Goal: Information Seeking & Learning: Learn about a topic

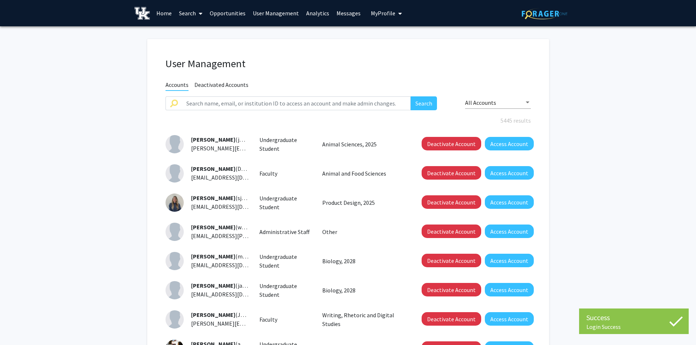
click at [196, 16] on span at bounding box center [199, 14] width 7 height 26
click at [192, 41] on div "Faculty/Staff Students" at bounding box center [204, 40] width 58 height 29
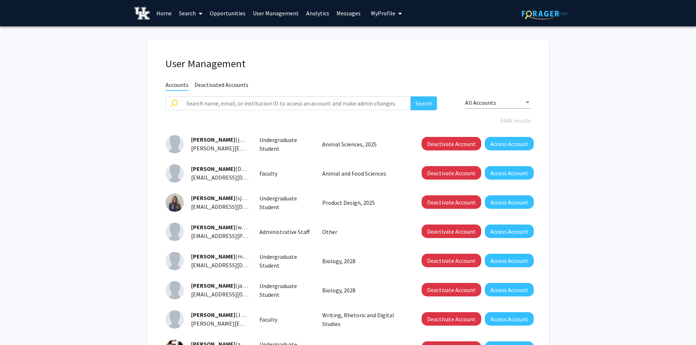
click at [187, 17] on link "Search" at bounding box center [190, 13] width 31 height 26
click at [374, 12] on span "My Profile" at bounding box center [383, 13] width 24 height 7
click at [407, 34] on span "Haven [PERSON_NAME]" at bounding box center [418, 38] width 48 height 16
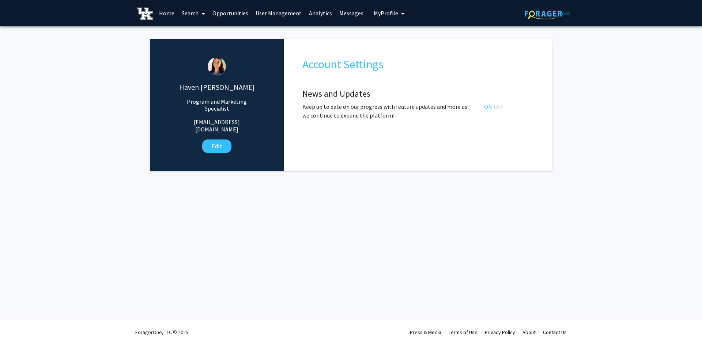
click at [287, 14] on link "User Management" at bounding box center [278, 13] width 53 height 26
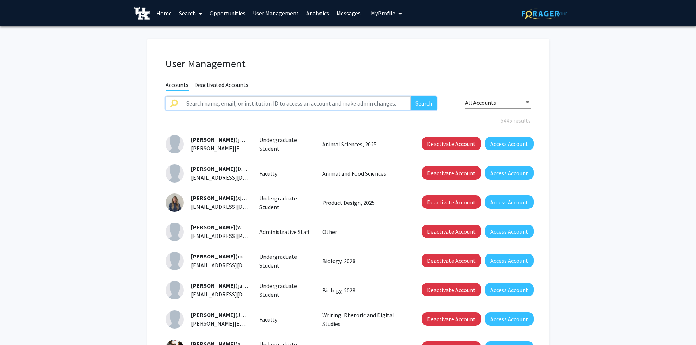
click at [285, 107] on input "text" at bounding box center [296, 103] width 229 height 14
type input "[PERSON_NAME]"
click at [411, 96] on button "Search" at bounding box center [424, 103] width 26 height 14
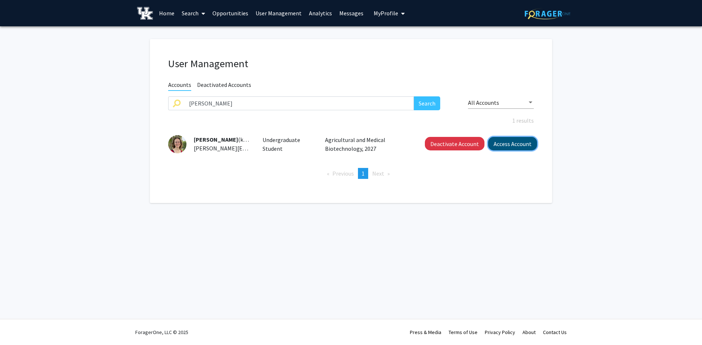
click at [496, 149] on button "Access Account" at bounding box center [512, 144] width 49 height 14
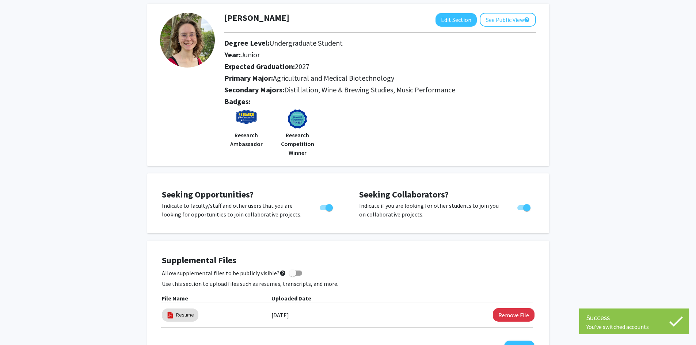
scroll to position [37, 0]
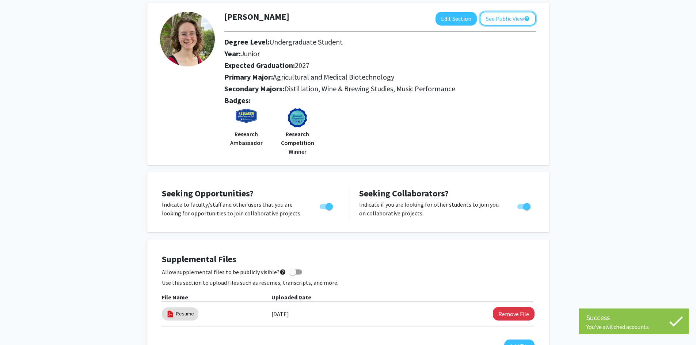
click at [505, 15] on button "See Public View help" at bounding box center [508, 19] width 56 height 14
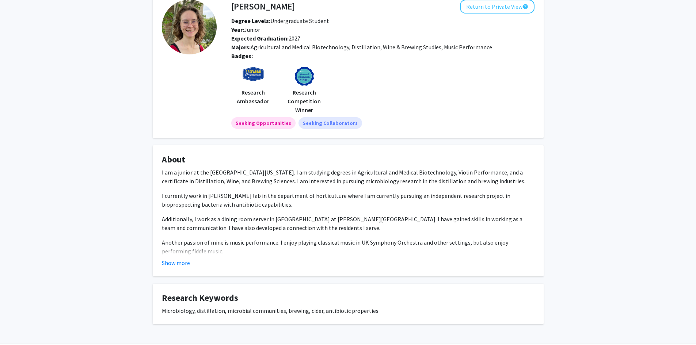
scroll to position [30, 0]
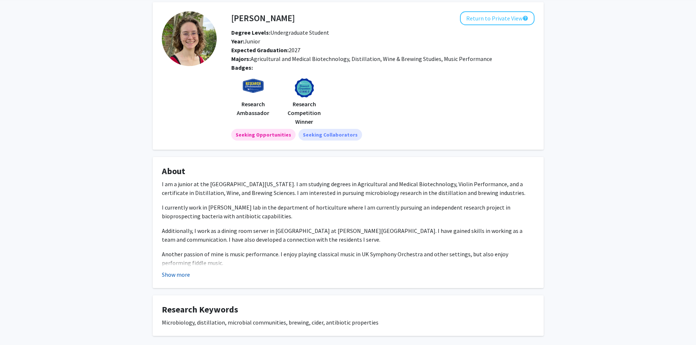
click at [174, 277] on button "Show more" at bounding box center [176, 274] width 28 height 9
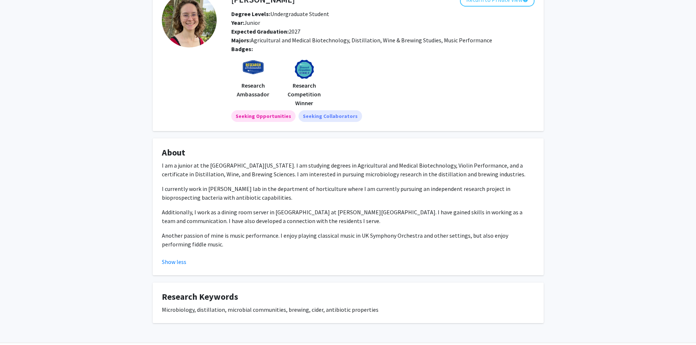
scroll to position [0, 0]
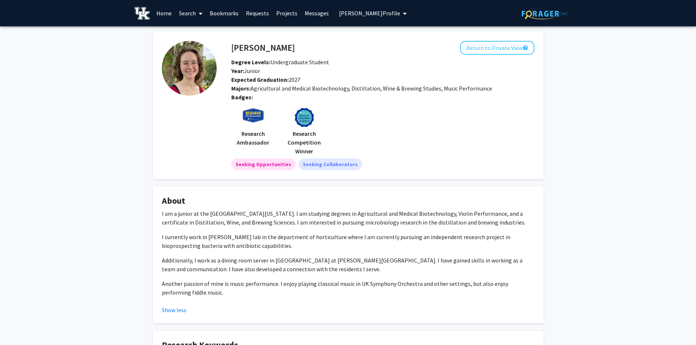
click at [194, 15] on link "Search" at bounding box center [190, 13] width 31 height 26
click at [194, 39] on span "Faculty/Staff" at bounding box center [202, 33] width 54 height 15
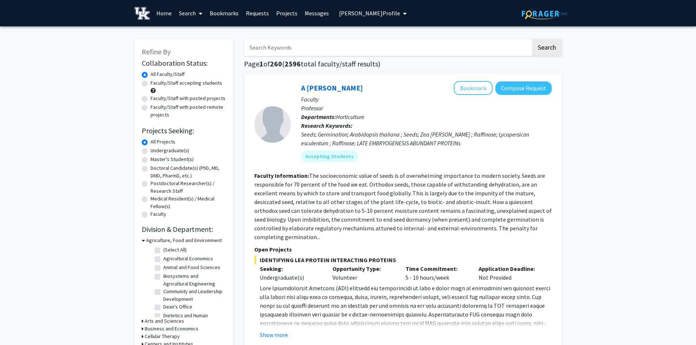
click at [192, 14] on link "Search" at bounding box center [190, 13] width 31 height 26
click at [196, 37] on span "Faculty/Staff" at bounding box center [202, 33] width 54 height 15
click at [257, 46] on input "Search Keywords" at bounding box center [387, 47] width 287 height 17
type input "childhood"
click at [532, 39] on button "Search" at bounding box center [547, 47] width 30 height 17
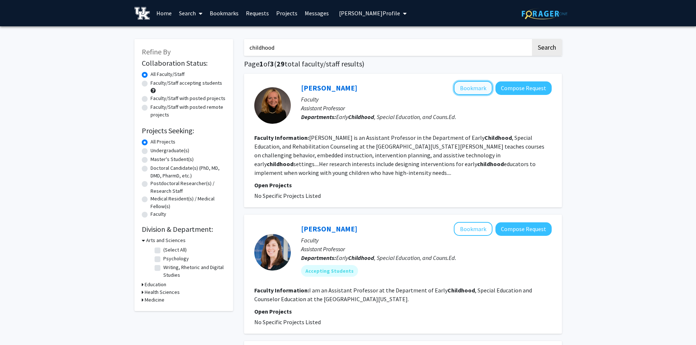
click at [473, 93] on button "Bookmark" at bounding box center [473, 88] width 39 height 14
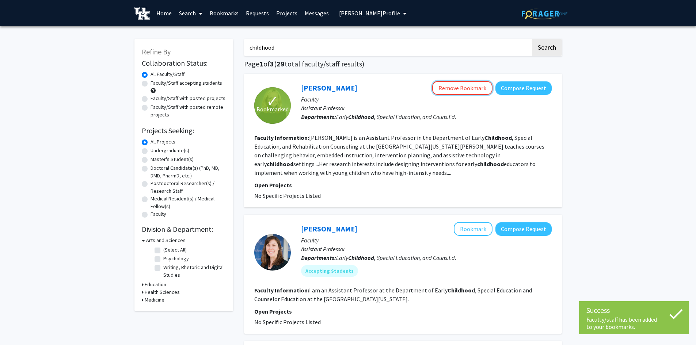
click at [473, 93] on button "Remove Bookmark" at bounding box center [462, 88] width 60 height 14
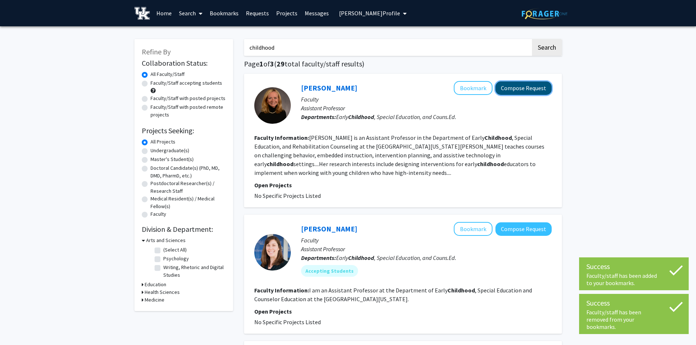
click at [516, 86] on button "Compose Request" at bounding box center [524, 89] width 56 height 14
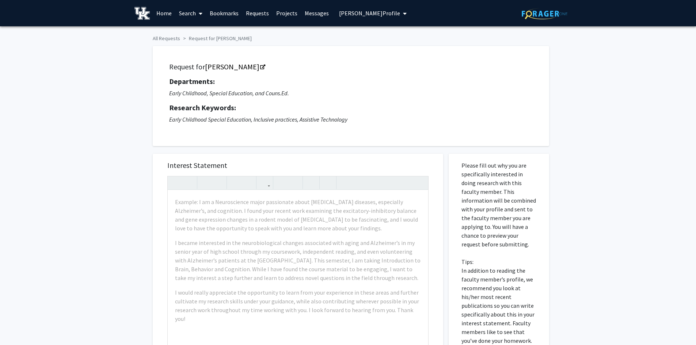
click at [397, 13] on span "[PERSON_NAME] Profile" at bounding box center [369, 13] width 61 height 7
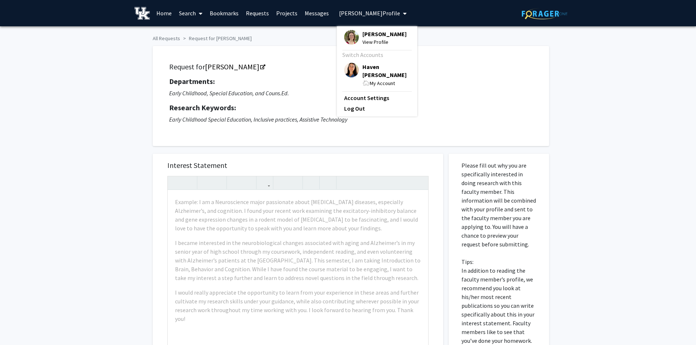
click at [379, 63] on div "[PERSON_NAME] View Profile Switch Accounts Haven [PERSON_NAME] My Account Accou…" at bounding box center [377, 71] width 80 height 90
click at [363, 68] on span "Haven [PERSON_NAME]" at bounding box center [387, 71] width 48 height 16
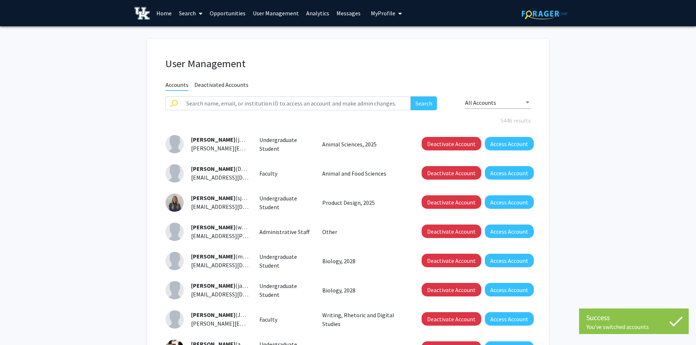
click at [269, 15] on link "User Management" at bounding box center [275, 13] width 53 height 26
click at [277, 105] on input "text" at bounding box center [296, 103] width 229 height 14
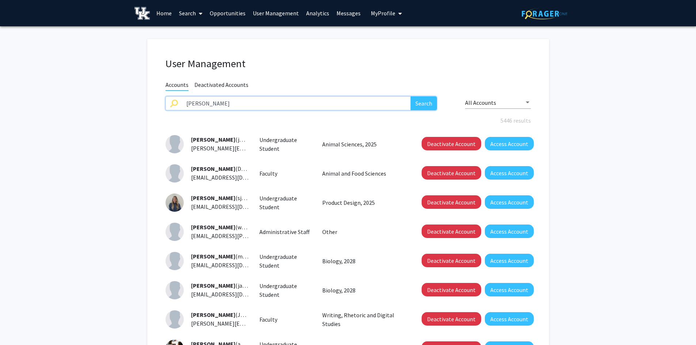
type input "[PERSON_NAME]"
click at [411, 96] on button "Search" at bounding box center [424, 103] width 26 height 14
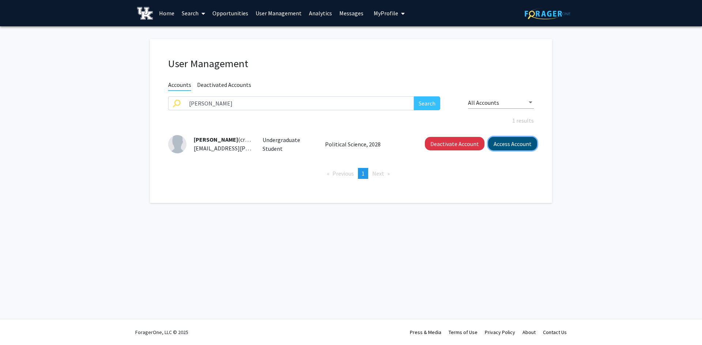
click at [504, 143] on button "Access Account" at bounding box center [512, 144] width 49 height 14
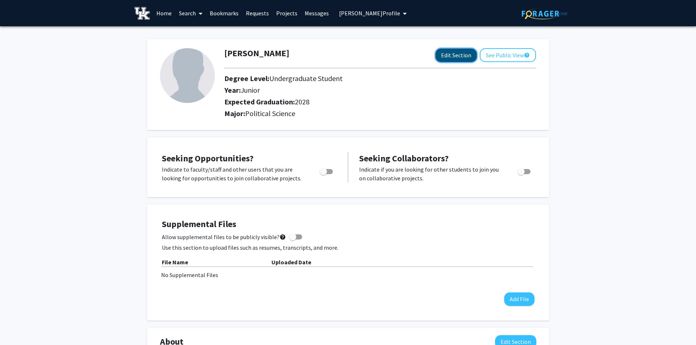
click at [452, 59] on button "Edit Section" at bounding box center [456, 56] width 41 height 14
select select "junior"
select select "2028"
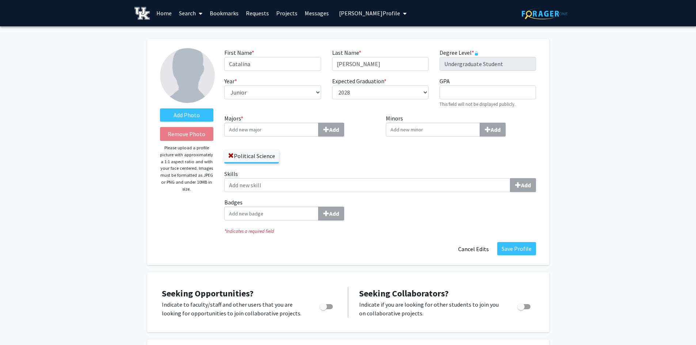
click at [273, 129] on input "Majors * Add" at bounding box center [271, 130] width 94 height 14
type input "stat"
click at [246, 138] on div "Stat istics and Data Science (A&S)" at bounding box center [271, 143] width 89 height 12
click at [246, 137] on input "stat" at bounding box center [271, 130] width 94 height 14
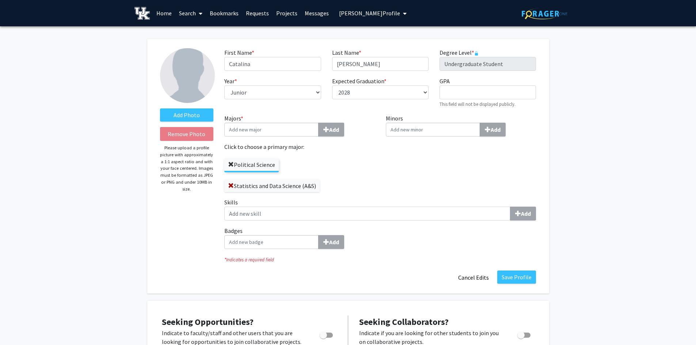
click at [232, 165] on span at bounding box center [231, 165] width 6 height 6
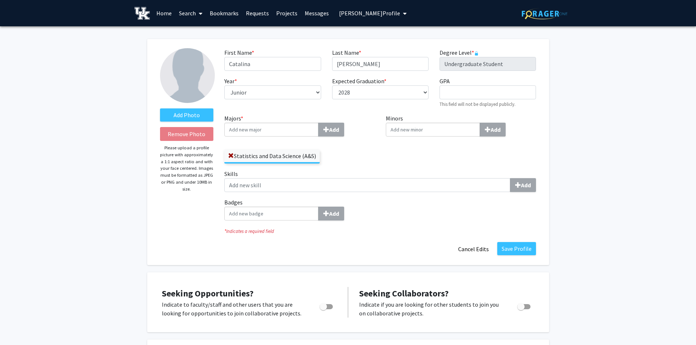
click at [269, 130] on input "Majors * Add" at bounding box center [271, 130] width 94 height 14
type input "law"
click at [272, 142] on div "law and justice" at bounding box center [271, 143] width 85 height 9
click at [272, 137] on input "law" at bounding box center [271, 130] width 94 height 14
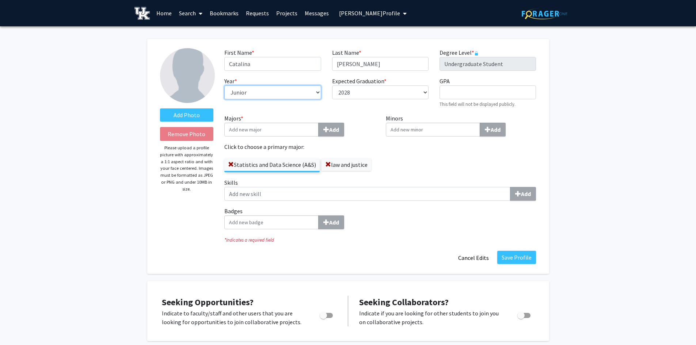
click at [314, 92] on select "--- First-year Sophomore Junior Senior Postbaccalaureate Certificate" at bounding box center [272, 93] width 96 height 14
select select "sophomore"
click at [224, 86] on select "--- First-year Sophomore Junior Senior Postbaccalaureate Certificate" at bounding box center [272, 93] width 96 height 14
click at [507, 253] on button "Save Profile" at bounding box center [516, 257] width 39 height 13
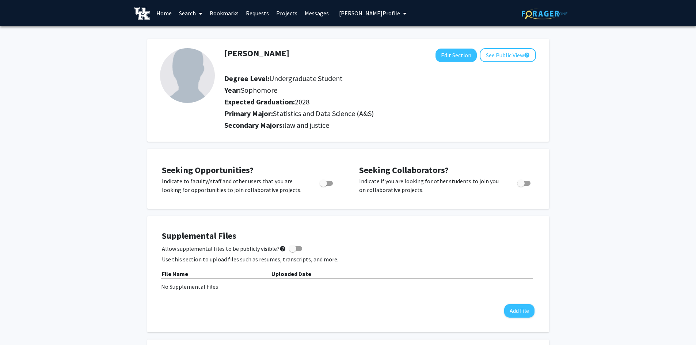
click at [189, 13] on link "Search" at bounding box center [190, 13] width 31 height 26
click at [194, 32] on span "Faculty/Staff" at bounding box center [202, 33] width 54 height 15
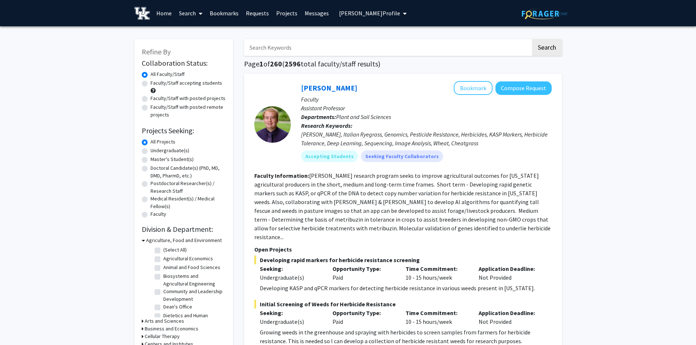
click at [356, 15] on span "[PERSON_NAME] Profile" at bounding box center [369, 13] width 61 height 7
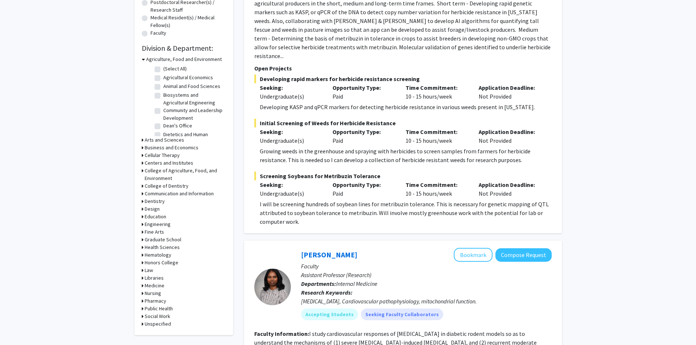
scroll to position [183, 0]
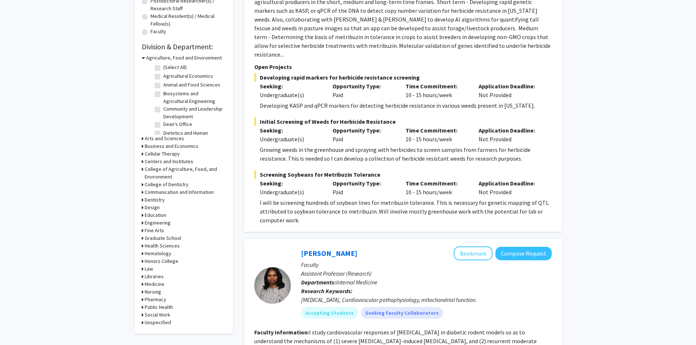
click at [151, 268] on h3 "Law" at bounding box center [149, 269] width 8 height 8
click at [163, 279] on label "(Select All)" at bounding box center [174, 279] width 23 height 8
click at [163, 279] on input "(Select All)" at bounding box center [165, 277] width 5 height 5
checkbox input "true"
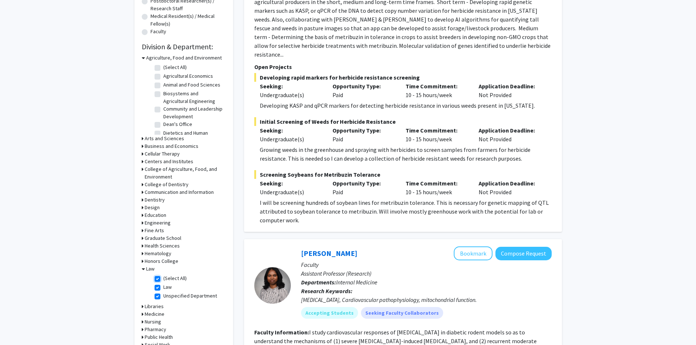
checkbox input "true"
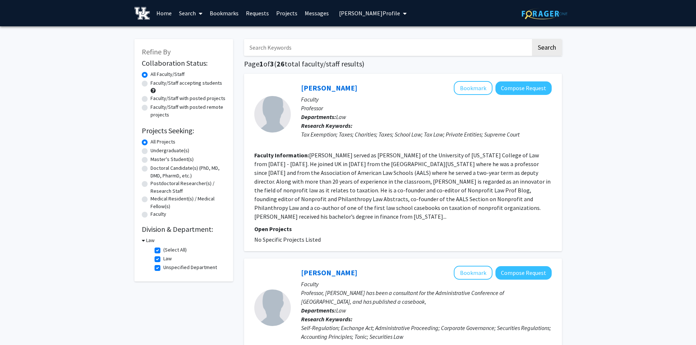
click at [141, 15] on img at bounding box center [143, 13] width 16 height 13
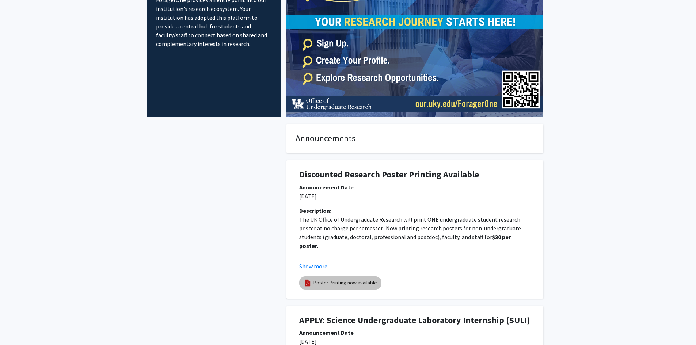
scroll to position [73, 0]
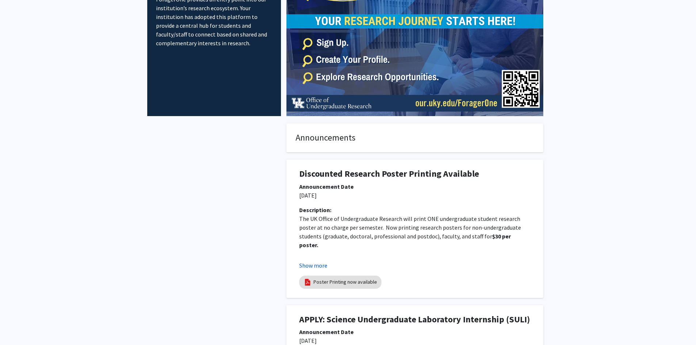
click at [321, 264] on button "Show more" at bounding box center [313, 265] width 28 height 9
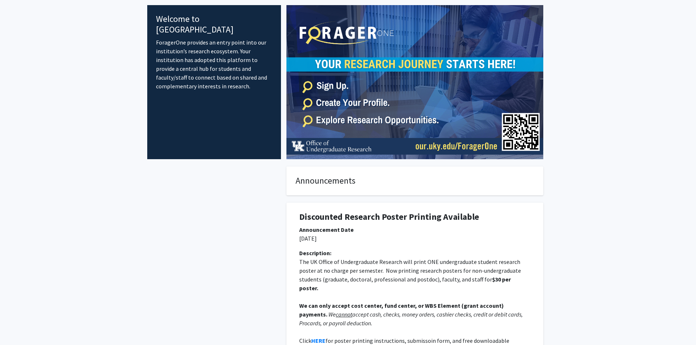
scroll to position [0, 0]
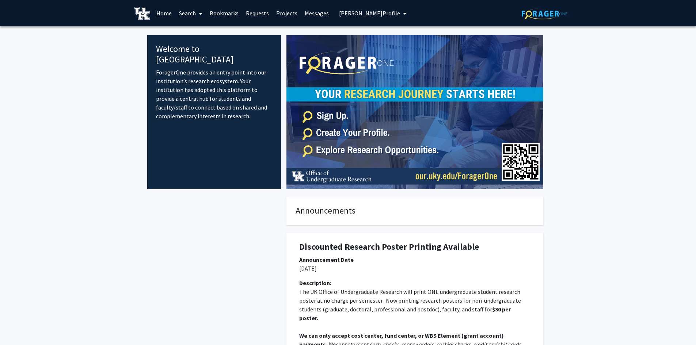
click at [370, 5] on button "[PERSON_NAME] Profile" at bounding box center [373, 13] width 72 height 26
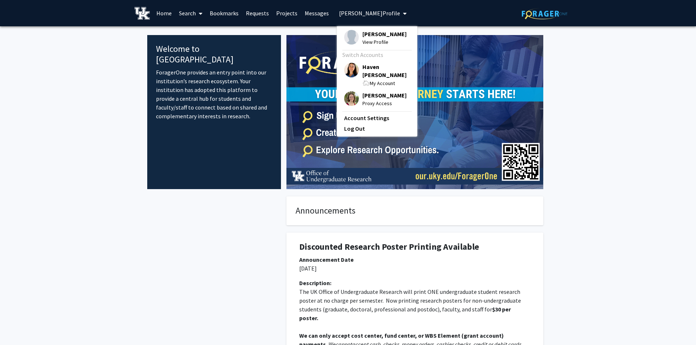
click at [365, 64] on span "Haven [PERSON_NAME]" at bounding box center [387, 71] width 48 height 16
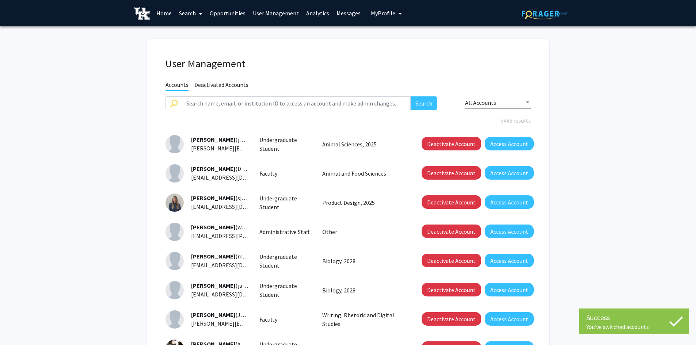
click at [167, 17] on link "Home" at bounding box center [164, 13] width 23 height 26
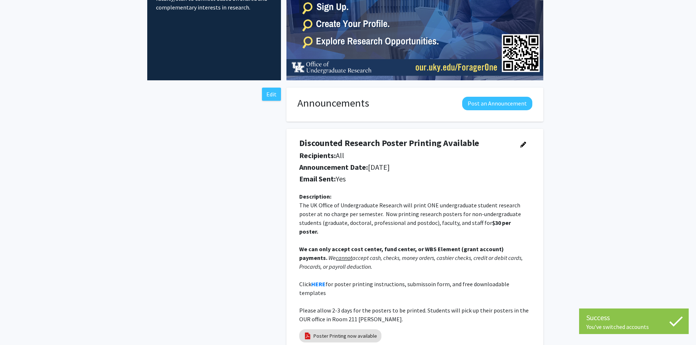
scroll to position [110, 0]
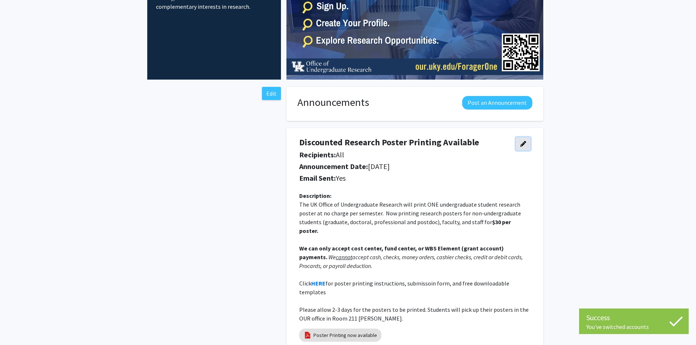
click at [522, 145] on icon "button" at bounding box center [523, 144] width 6 height 6
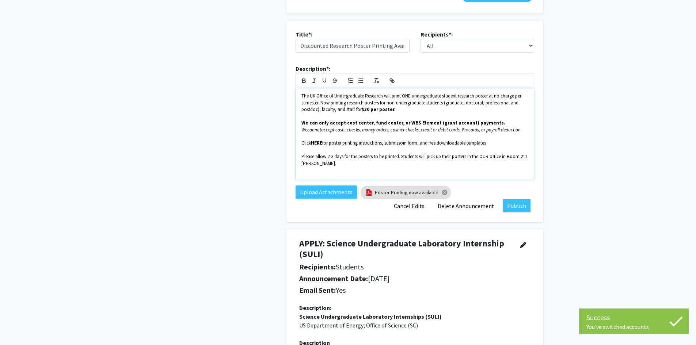
scroll to position [256, 0]
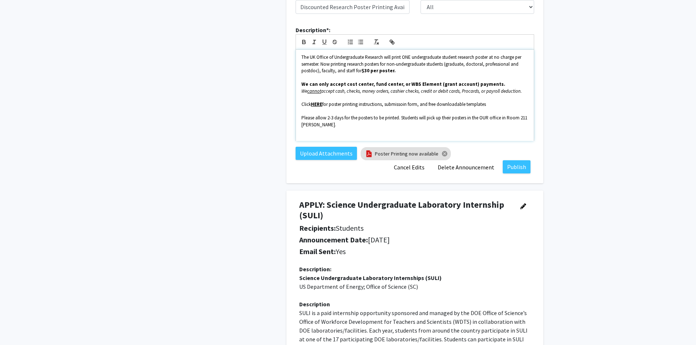
click at [405, 105] on span "for poster printing instructions, submissoin form, and free downloadable templa…" at bounding box center [404, 104] width 164 height 6
click at [448, 104] on span "for poster printing instructions, submission form, and free downloadable templa…" at bounding box center [404, 104] width 164 height 6
click at [514, 168] on button "Publish" at bounding box center [517, 166] width 28 height 13
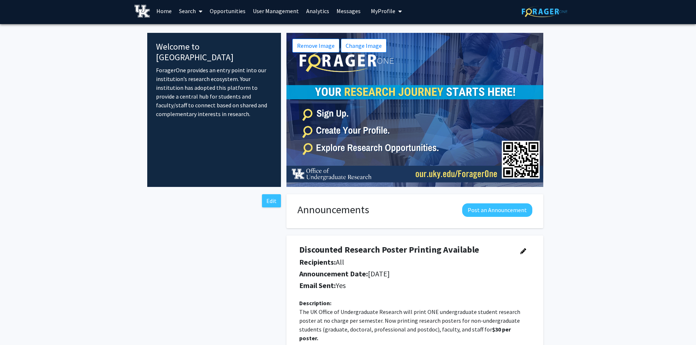
scroll to position [0, 0]
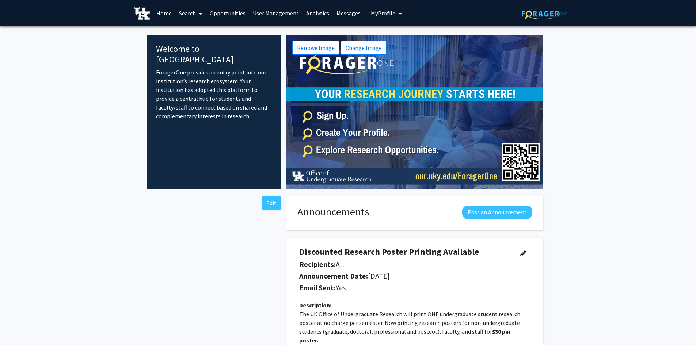
click at [378, 16] on span "My Profile" at bounding box center [383, 13] width 24 height 7
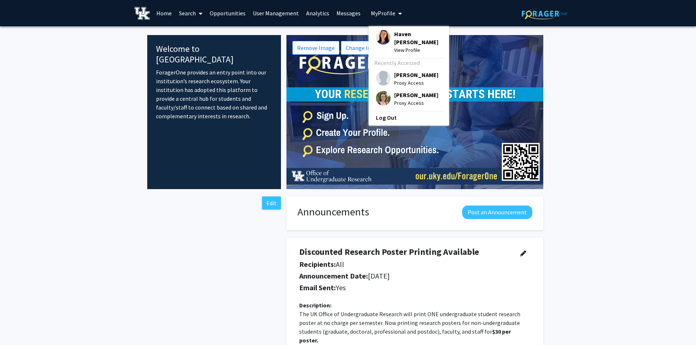
click at [395, 91] on span "[PERSON_NAME]" at bounding box center [416, 95] width 44 height 8
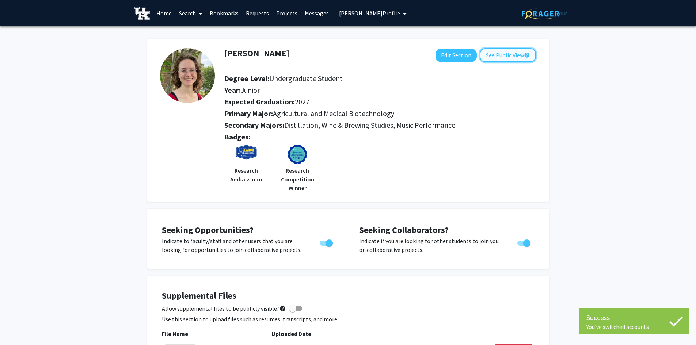
click at [493, 60] on button "See Public View help" at bounding box center [508, 55] width 56 height 14
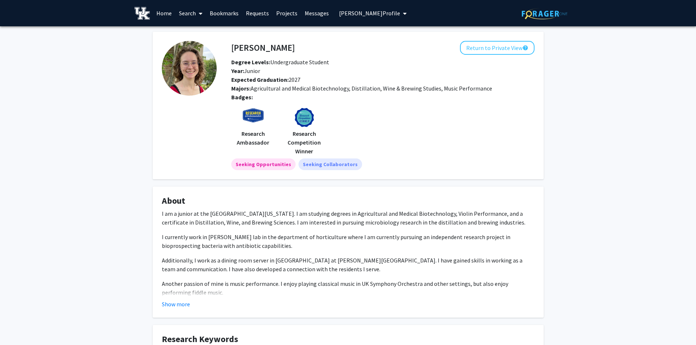
drag, startPoint x: 282, startPoint y: 73, endPoint x: 245, endPoint y: 74, distance: 37.3
click at [245, 74] on div "Year: Junior" at bounding box center [340, 71] width 229 height 9
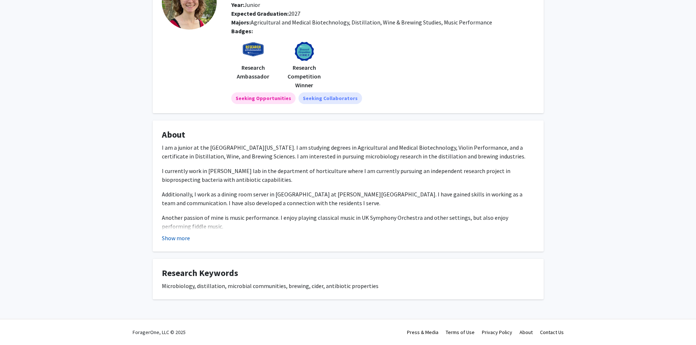
click at [178, 239] on button "Show more" at bounding box center [176, 238] width 28 height 9
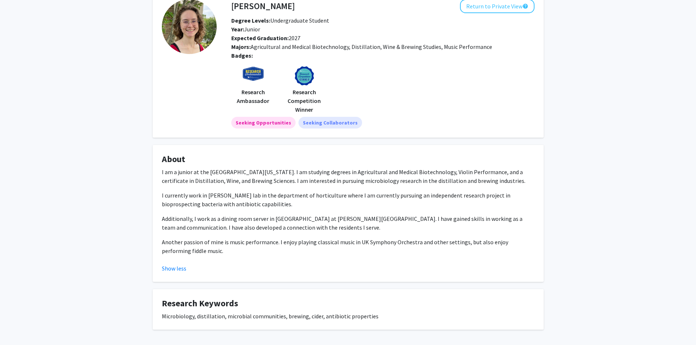
scroll to position [0, 0]
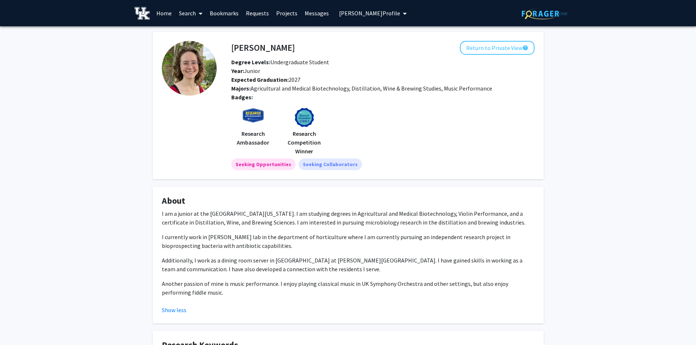
click at [183, 17] on link "Search" at bounding box center [190, 13] width 31 height 26
click at [200, 31] on span "Faculty/Staff" at bounding box center [202, 33] width 54 height 15
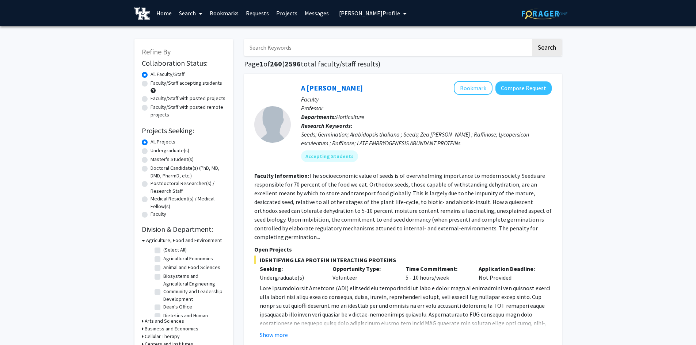
click at [151, 83] on label "Faculty/Staff accepting students" at bounding box center [187, 83] width 72 height 8
click at [151, 83] on input "Faculty/Staff accepting students" at bounding box center [153, 81] width 5 height 5
radio input "true"
drag, startPoint x: 295, startPoint y: 66, endPoint x: 329, endPoint y: 124, distance: 67.2
click at [285, 65] on span "252" at bounding box center [287, 63] width 12 height 9
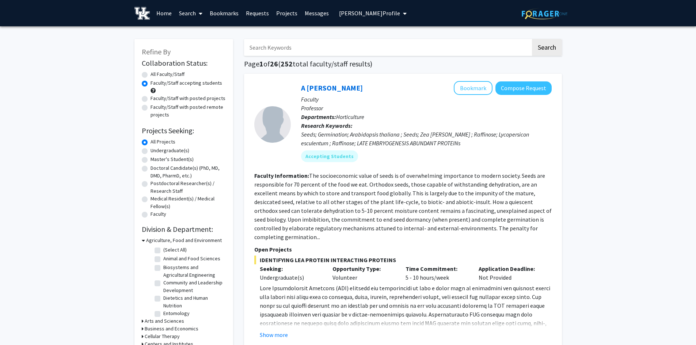
click at [151, 75] on label "All Faculty/Staff" at bounding box center [168, 75] width 34 height 8
click at [151, 75] on input "All Faculty/Staff" at bounding box center [153, 73] width 5 height 5
radio input "true"
click at [151, 83] on label "Faculty/Staff accepting students" at bounding box center [187, 83] width 72 height 8
click at [151, 83] on input "Faculty/Staff accepting students" at bounding box center [153, 81] width 5 height 5
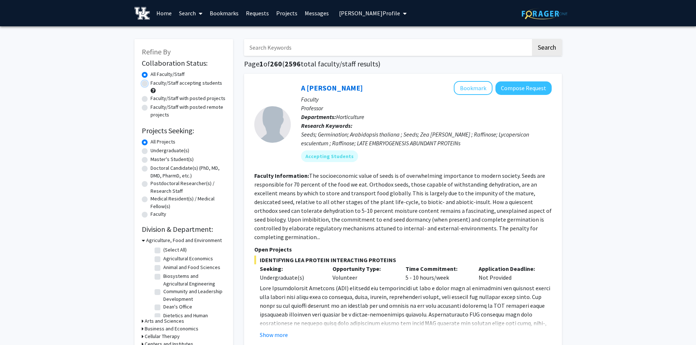
radio input "true"
click at [151, 73] on label "All Faculty/Staff" at bounding box center [168, 75] width 34 height 8
click at [151, 73] on input "All Faculty/Staff" at bounding box center [153, 73] width 5 height 5
radio input "true"
click at [151, 152] on label "Undergraduate(s)" at bounding box center [170, 151] width 39 height 8
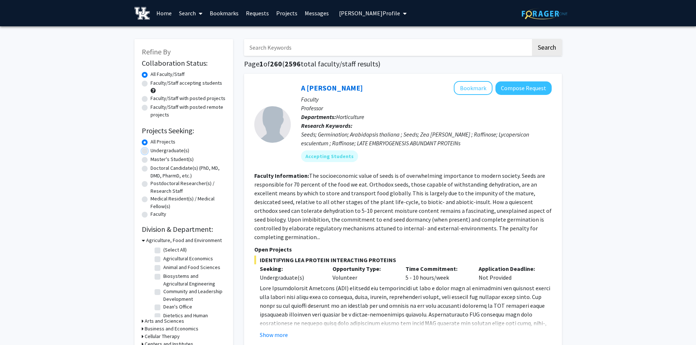
click at [151, 152] on input "Undergraduate(s)" at bounding box center [153, 149] width 5 height 5
radio input "true"
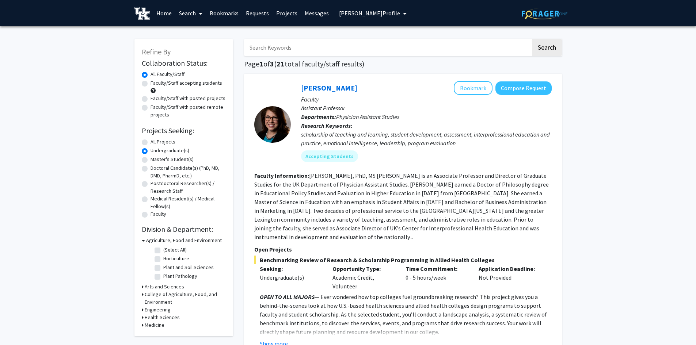
click at [151, 142] on label "All Projects" at bounding box center [163, 142] width 25 height 8
click at [151, 142] on input "All Projects" at bounding box center [153, 140] width 5 height 5
radio input "true"
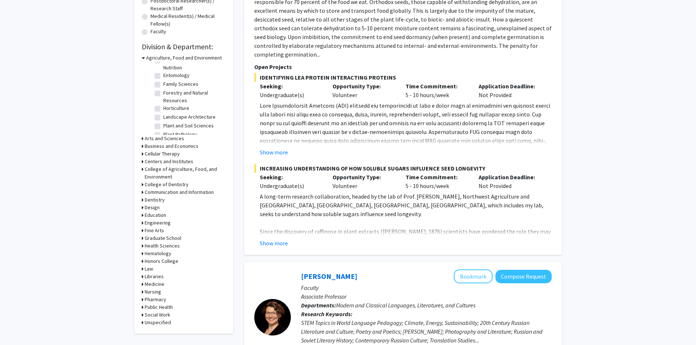
scroll to position [146, 0]
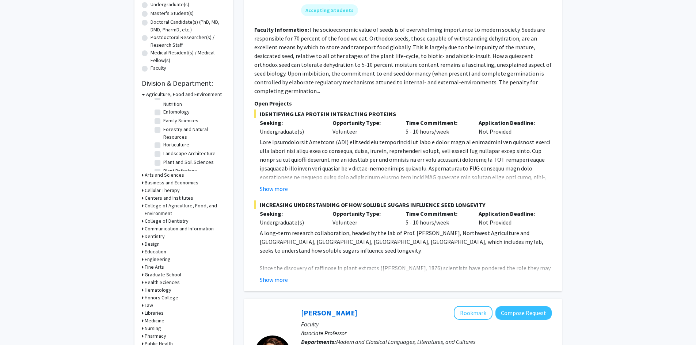
click at [152, 244] on h3 "Design" at bounding box center [152, 244] width 15 height 8
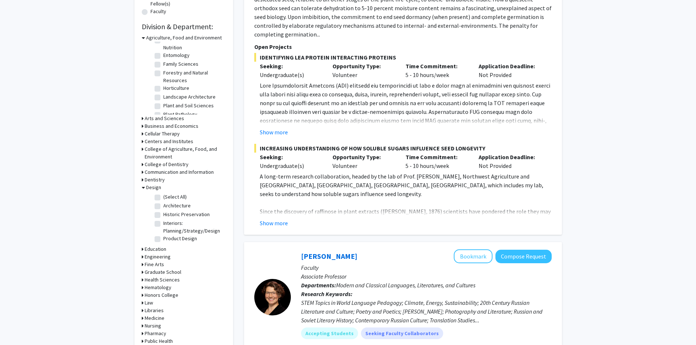
scroll to position [219, 0]
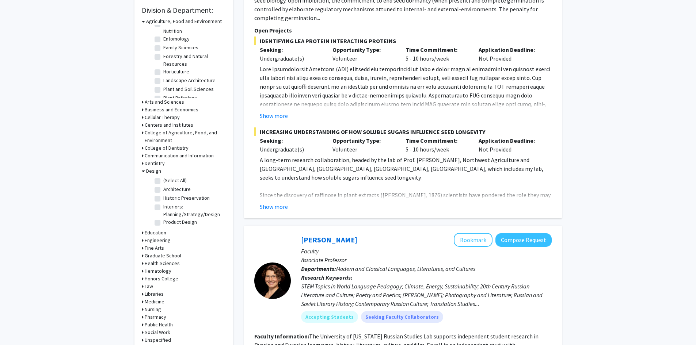
click at [163, 181] on label "(Select All)" at bounding box center [174, 181] width 23 height 8
click at [163, 181] on input "(Select All)" at bounding box center [165, 179] width 5 height 5
checkbox input "true"
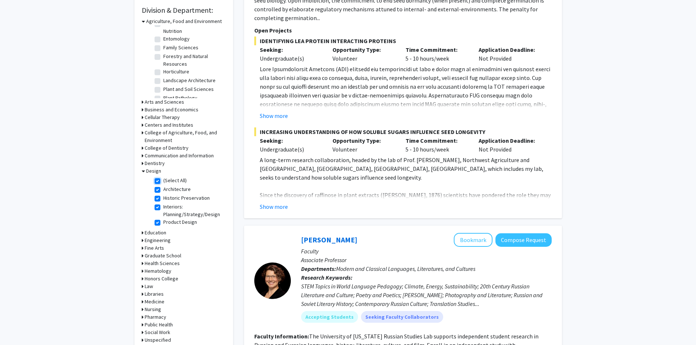
checkbox input "true"
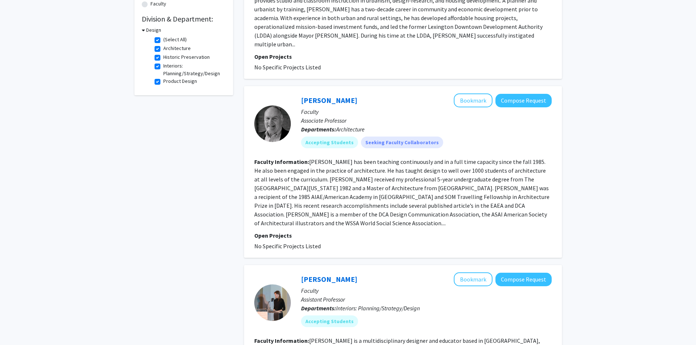
scroll to position [219, 0]
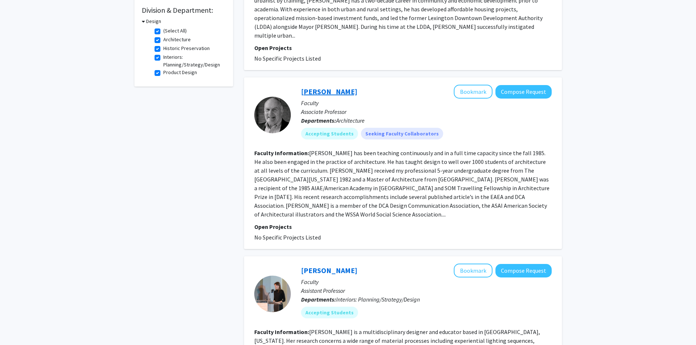
click at [322, 87] on link "[PERSON_NAME]" at bounding box center [329, 91] width 56 height 9
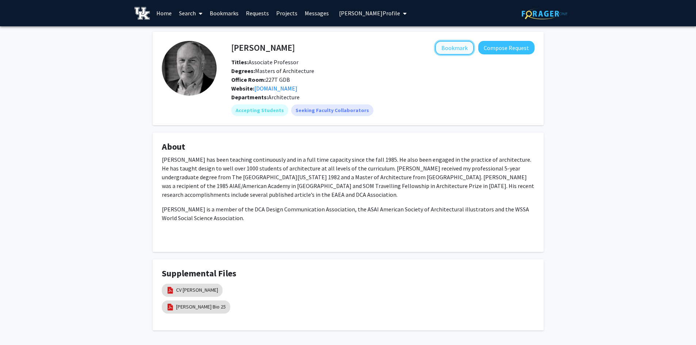
click at [454, 49] on button "Bookmark" at bounding box center [454, 48] width 39 height 14
click at [280, 90] on link "[DOMAIN_NAME]" at bounding box center [275, 88] width 43 height 7
click at [516, 50] on button "Compose Request" at bounding box center [506, 48] width 56 height 14
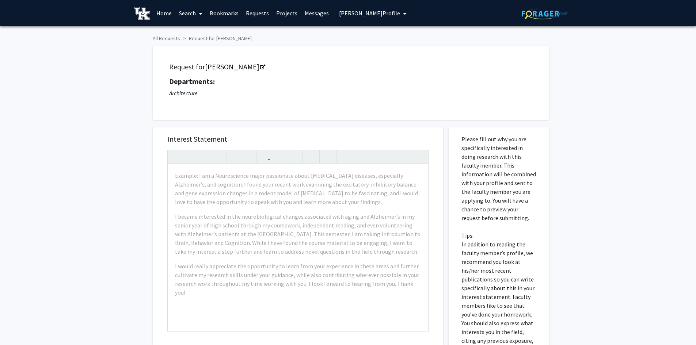
click at [183, 15] on link "Search" at bounding box center [190, 13] width 31 height 26
click at [194, 31] on span "Faculty/Staff" at bounding box center [202, 33] width 54 height 15
